Goal: Check status: Check status

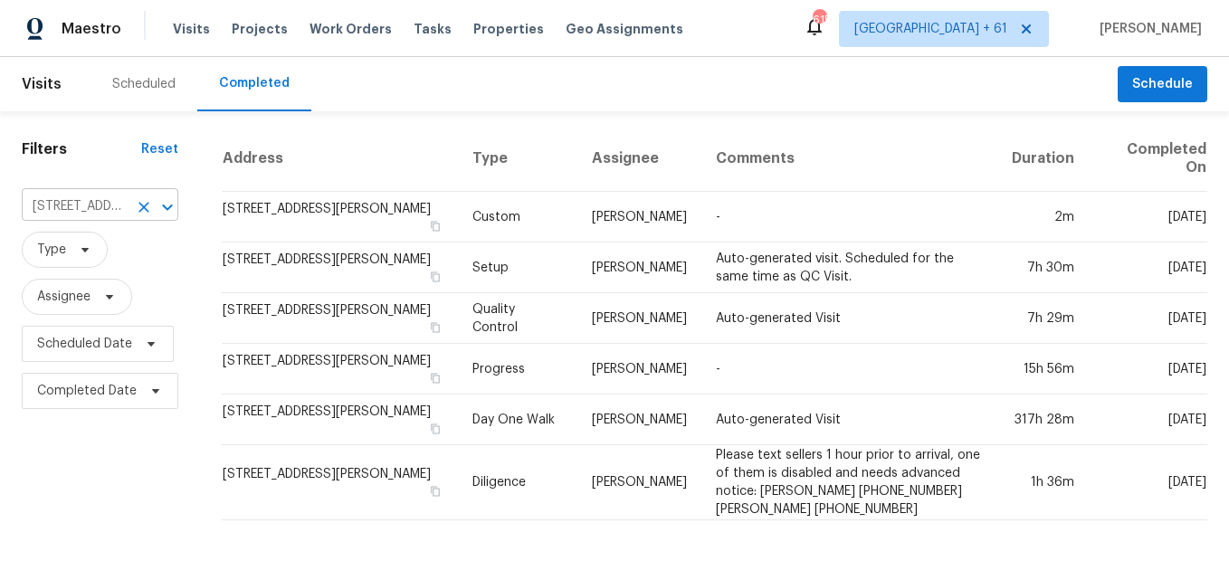
click at [145, 204] on icon "Clear" at bounding box center [143, 207] width 11 height 11
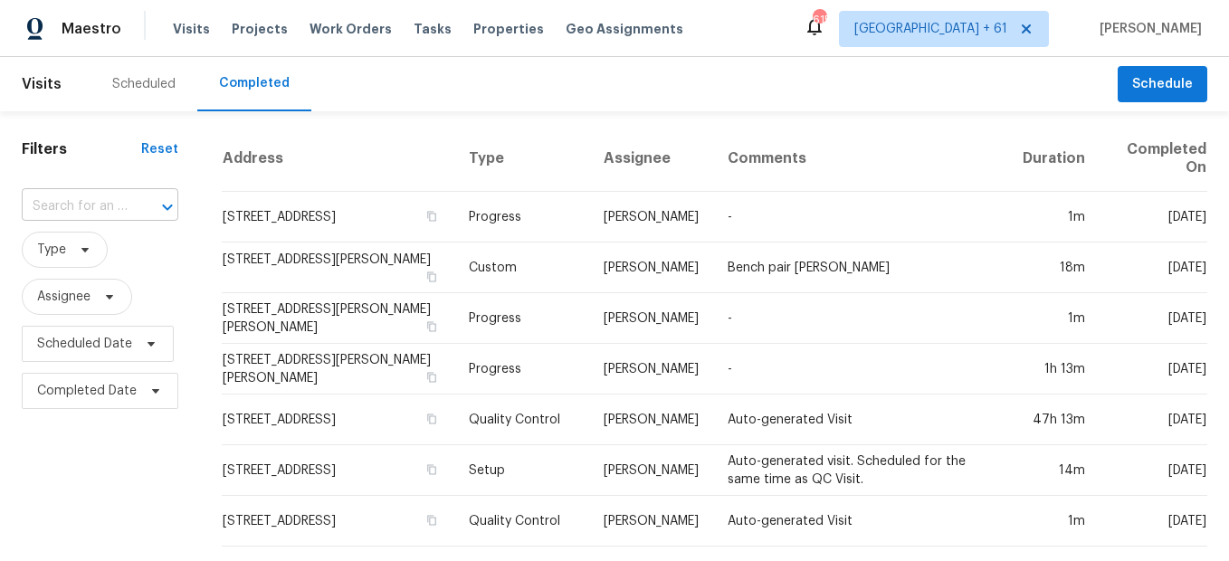
click at [124, 211] on div "​" at bounding box center [100, 207] width 157 height 28
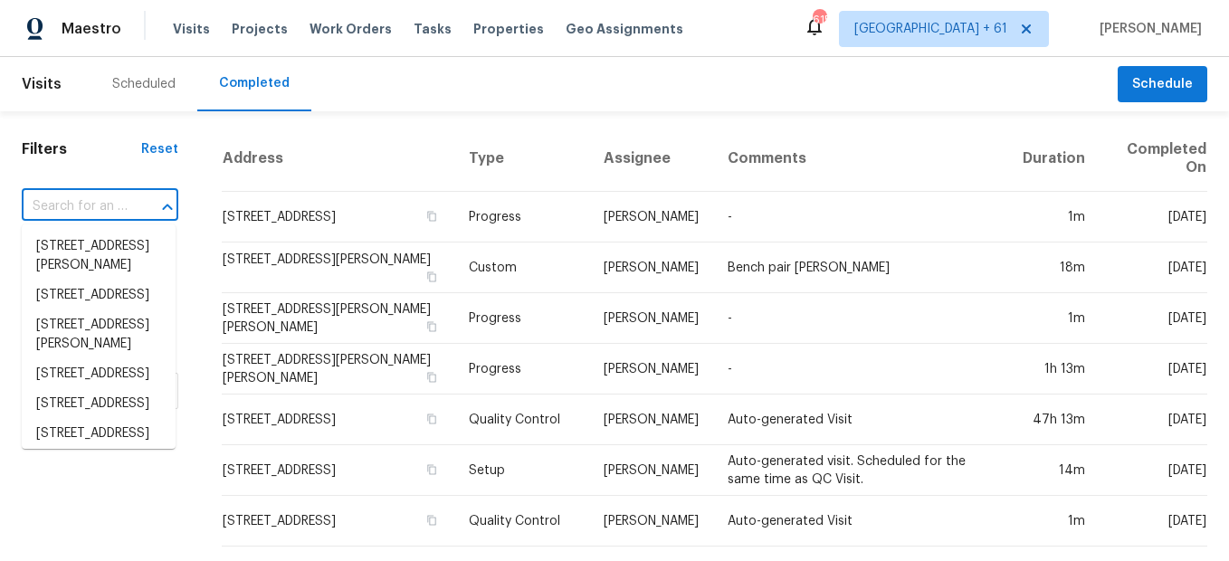
paste input "[STREET_ADDRESS]"
type input "[STREET_ADDRESS]"
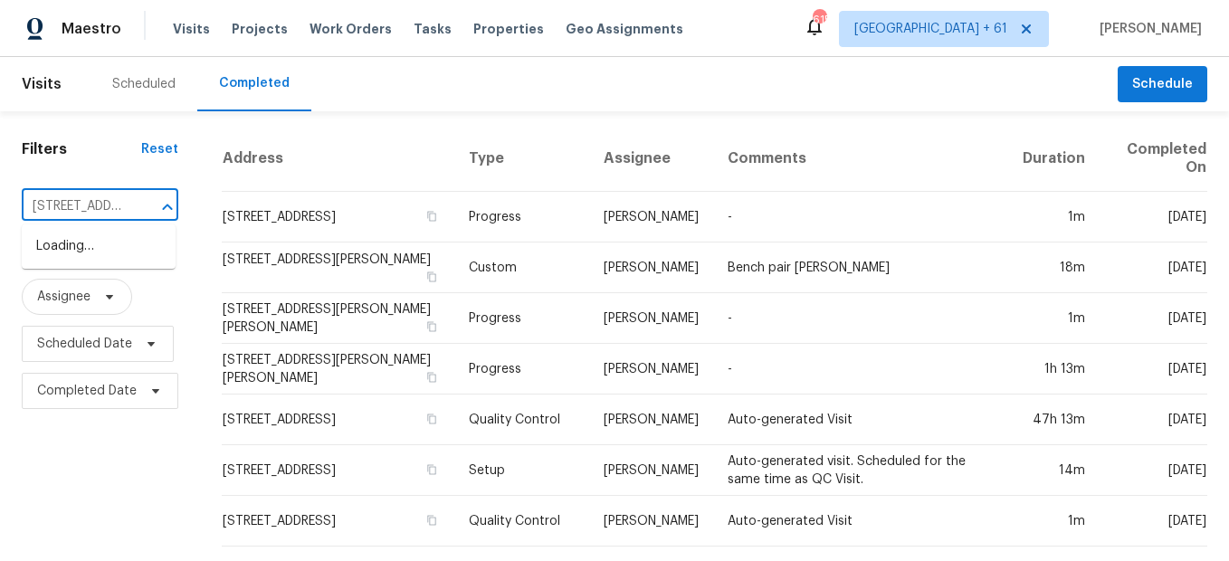
scroll to position [0, 177]
click at [143, 239] on li "[STREET_ADDRESS]" at bounding box center [99, 247] width 154 height 30
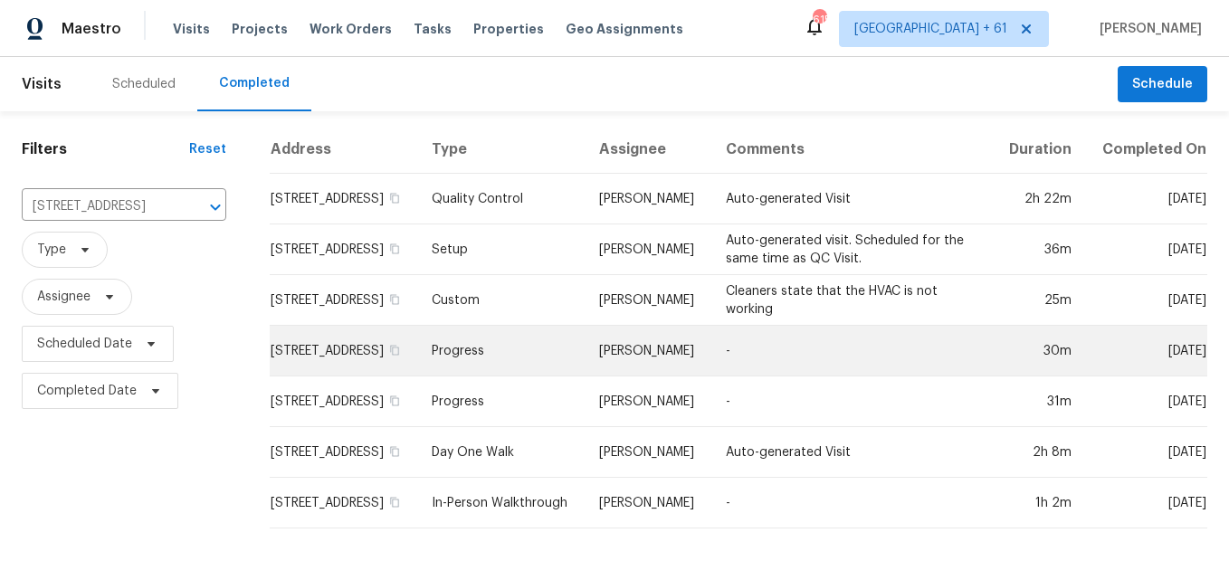
scroll to position [14, 0]
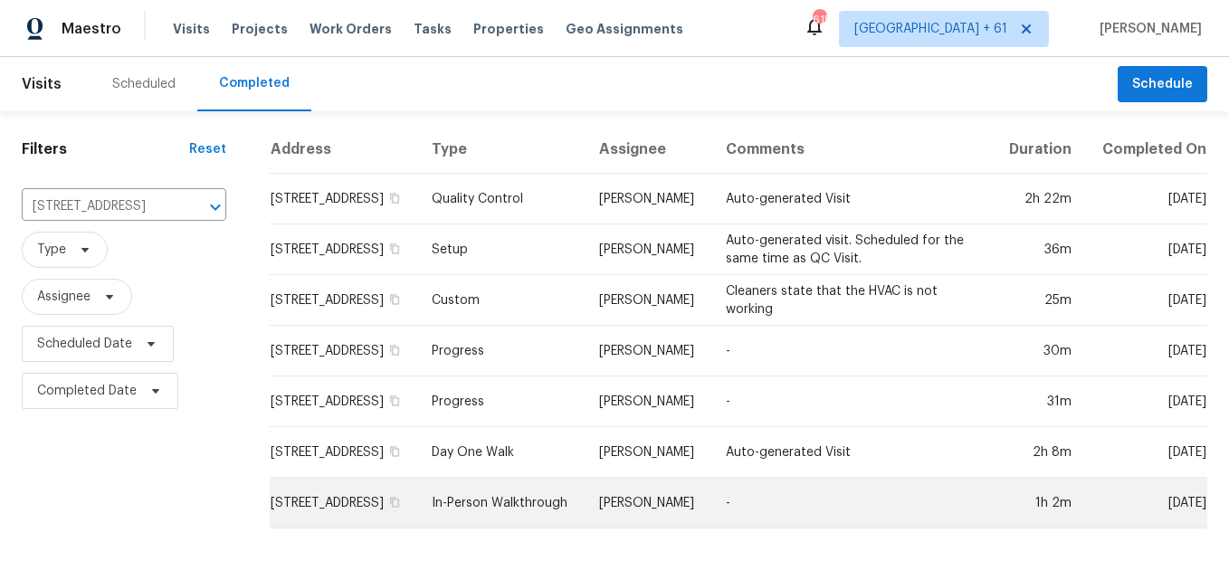
click at [522, 508] on td "In-Person Walkthrough" at bounding box center [500, 503] width 167 height 51
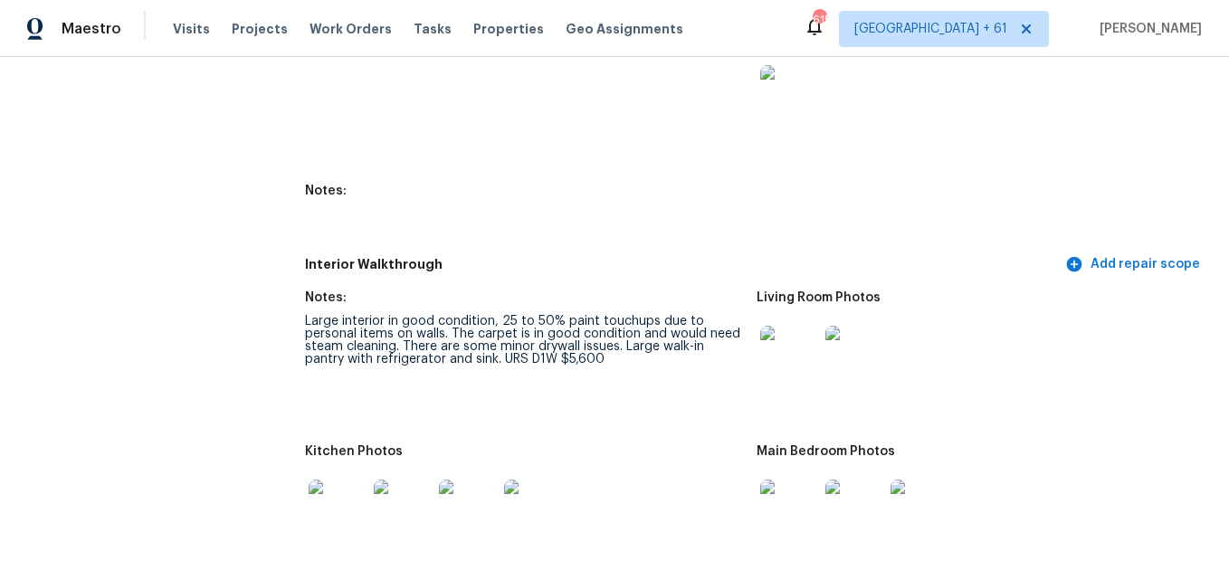
scroll to position [2171, 0]
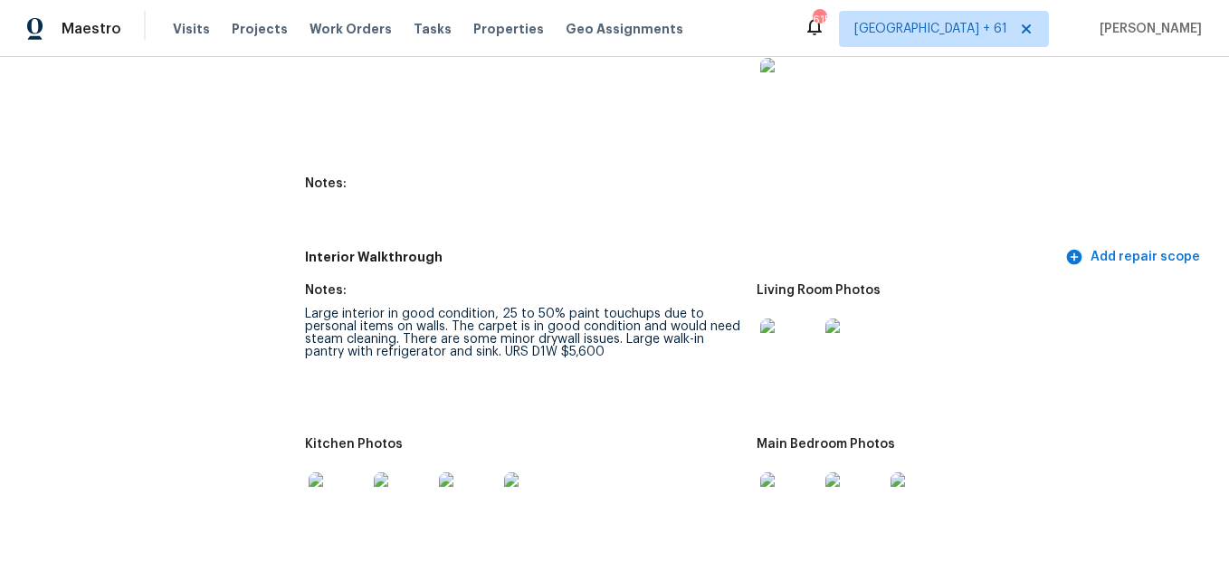
click at [778, 342] on img at bounding box center [789, 347] width 58 height 58
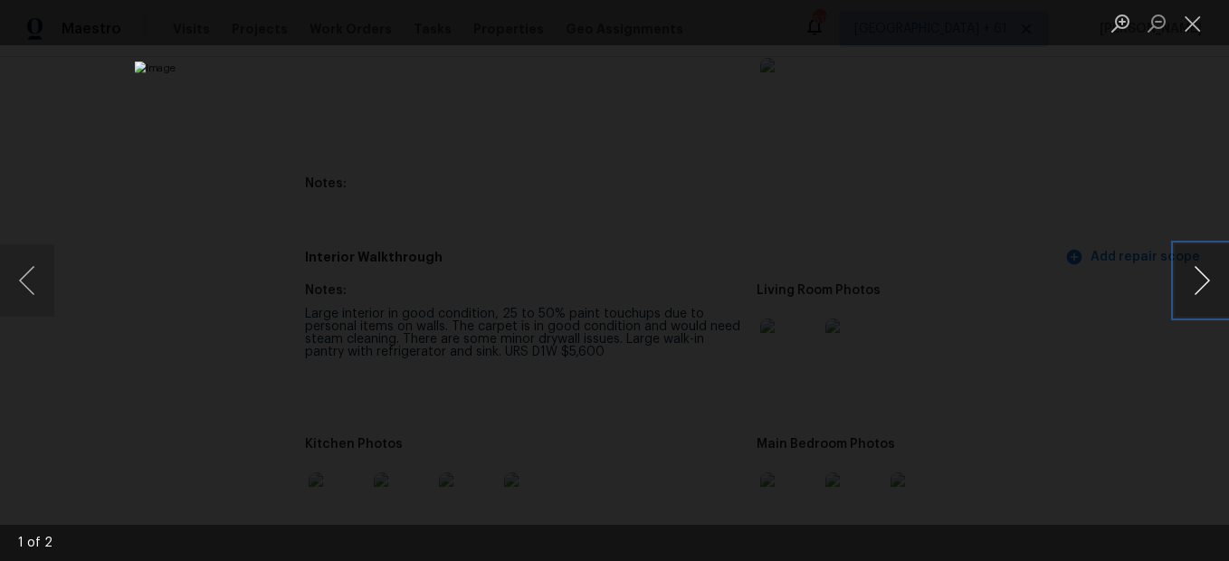
click at [1201, 275] on button "Next image" at bounding box center [1201, 280] width 54 height 72
click at [1190, 23] on button "Close lightbox" at bounding box center [1192, 23] width 36 height 32
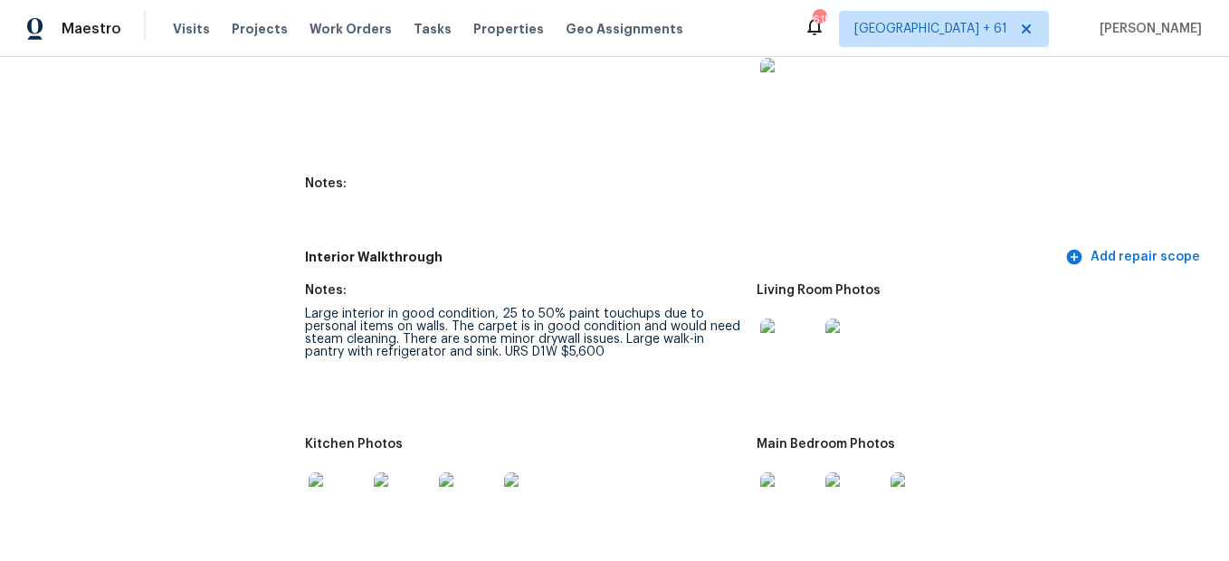
click at [798, 495] on img at bounding box center [789, 501] width 58 height 58
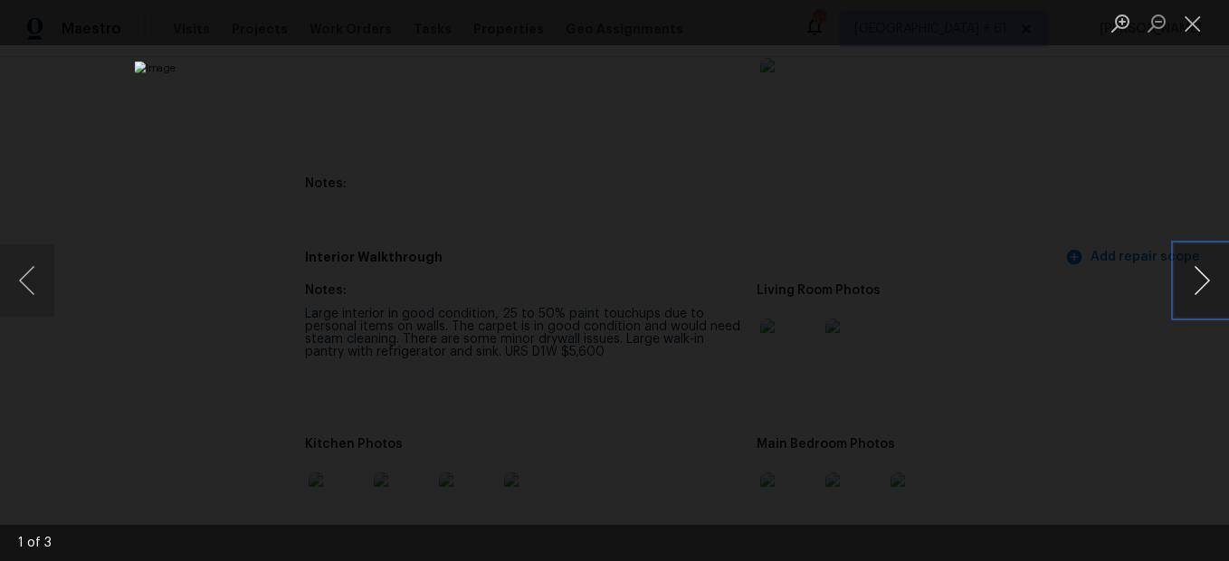
click at [1194, 281] on button "Next image" at bounding box center [1201, 280] width 54 height 72
